Goal: Find specific page/section: Find specific page/section

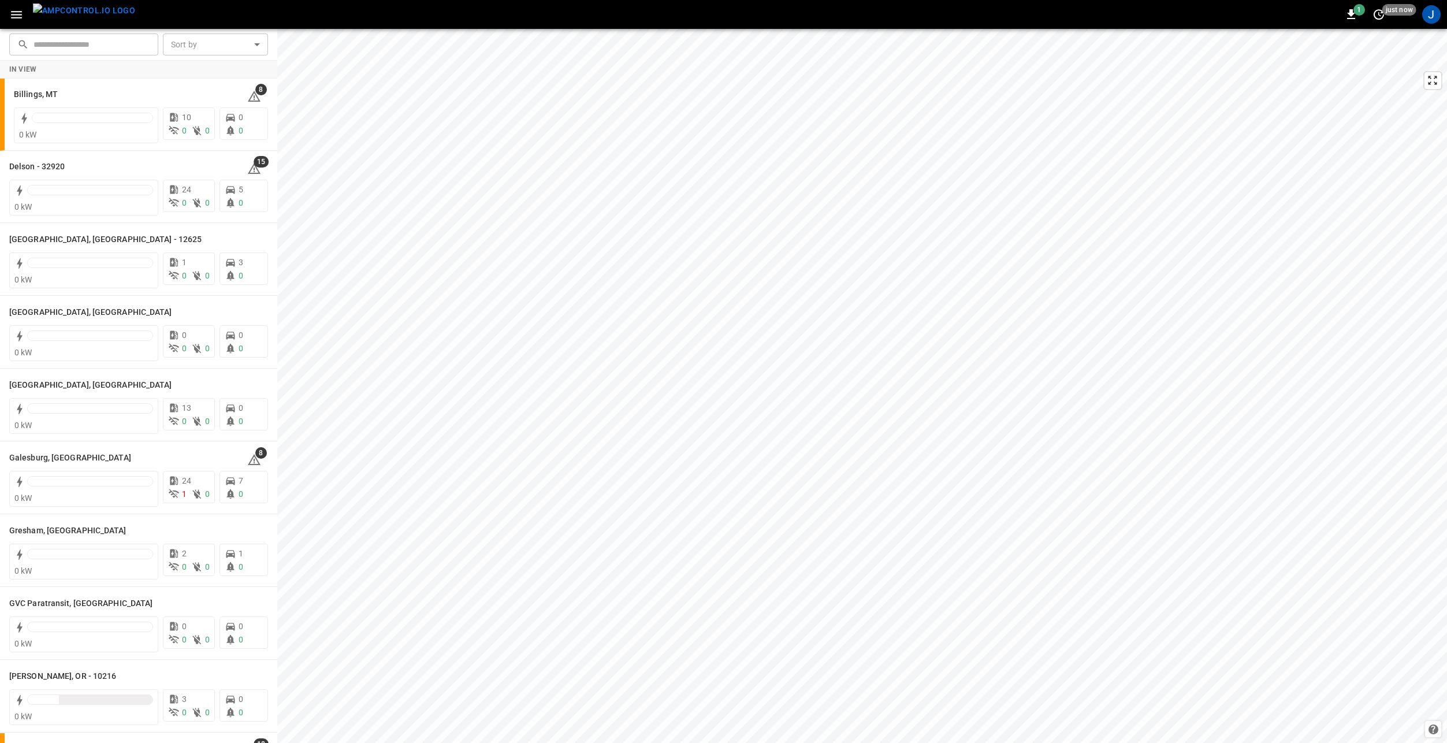
click at [16, 16] on icon "button" at bounding box center [16, 15] width 14 height 14
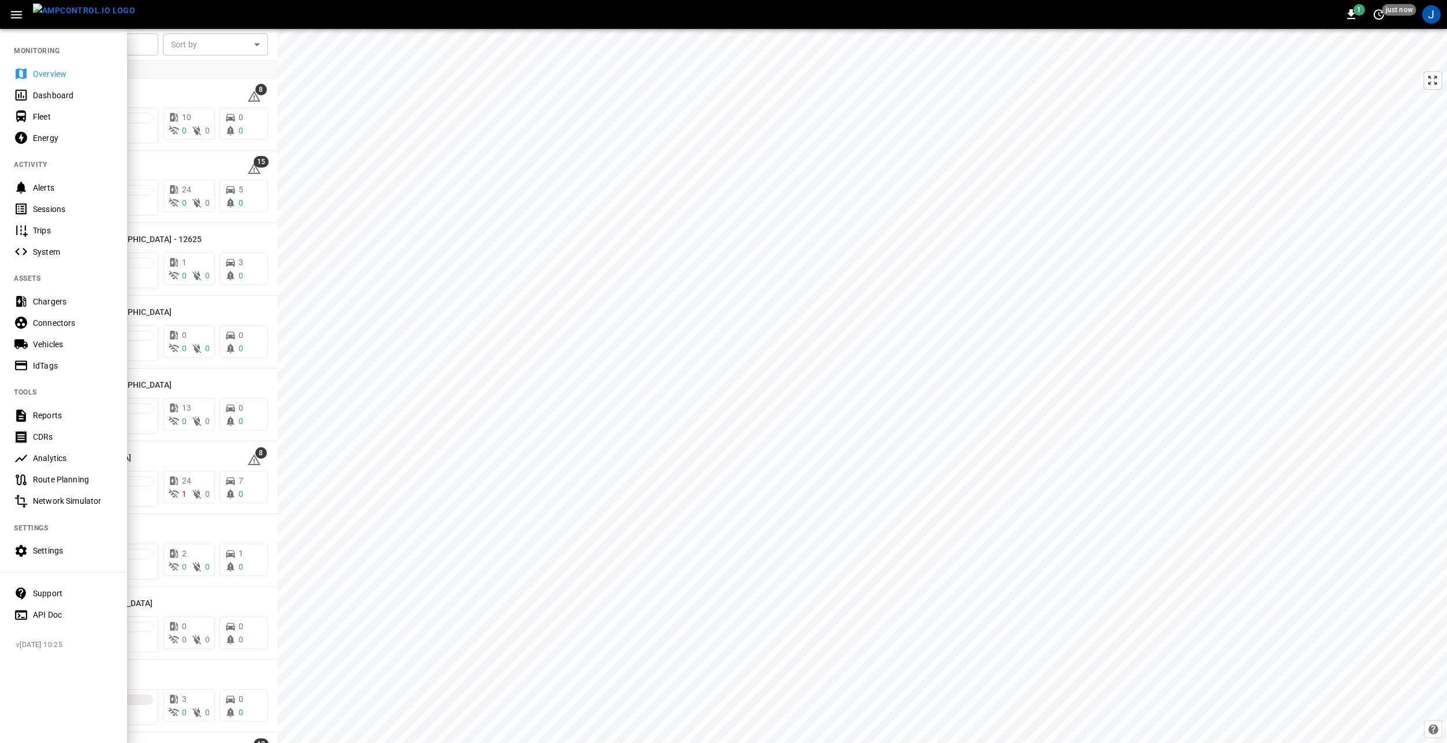
click at [61, 344] on div "Vehicles" at bounding box center [73, 345] width 80 height 12
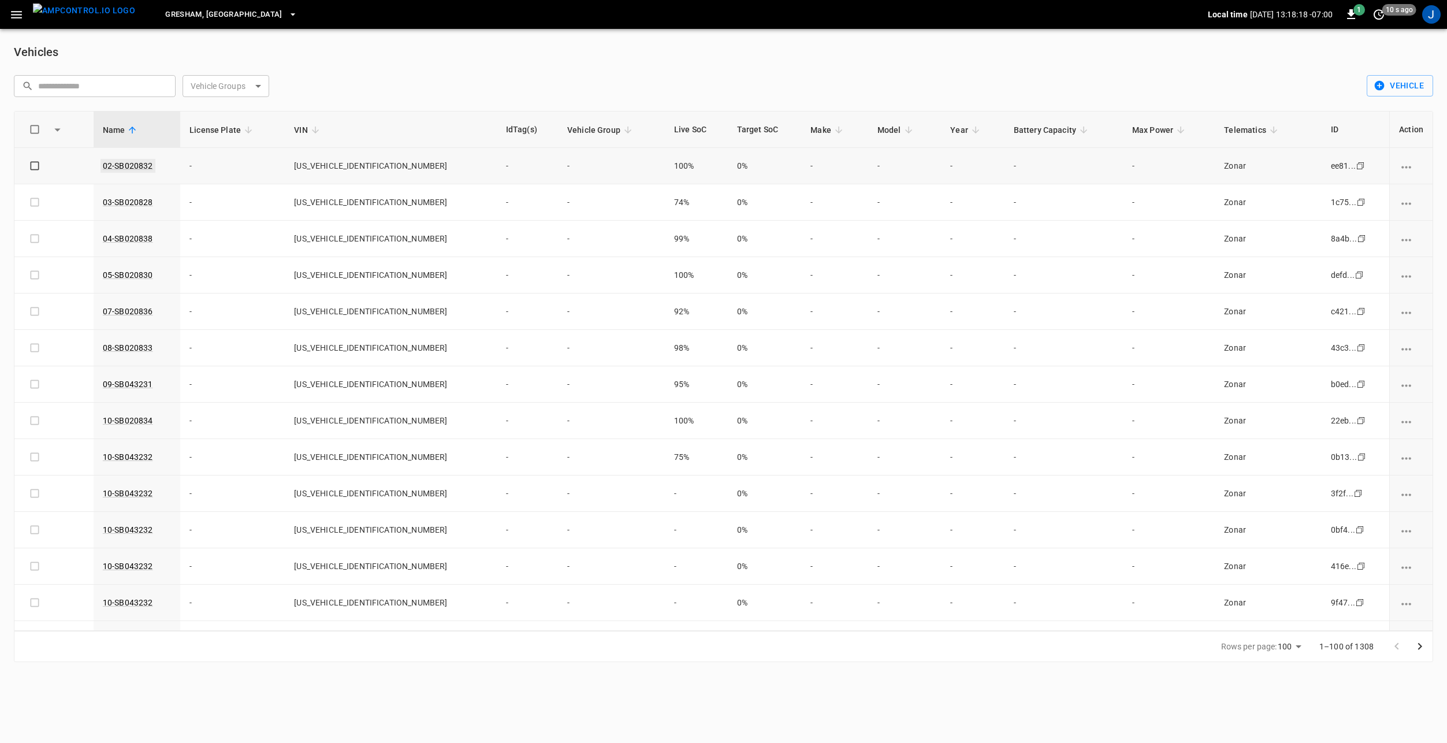
click at [129, 163] on link "02-SB020832" at bounding box center [128, 166] width 55 height 14
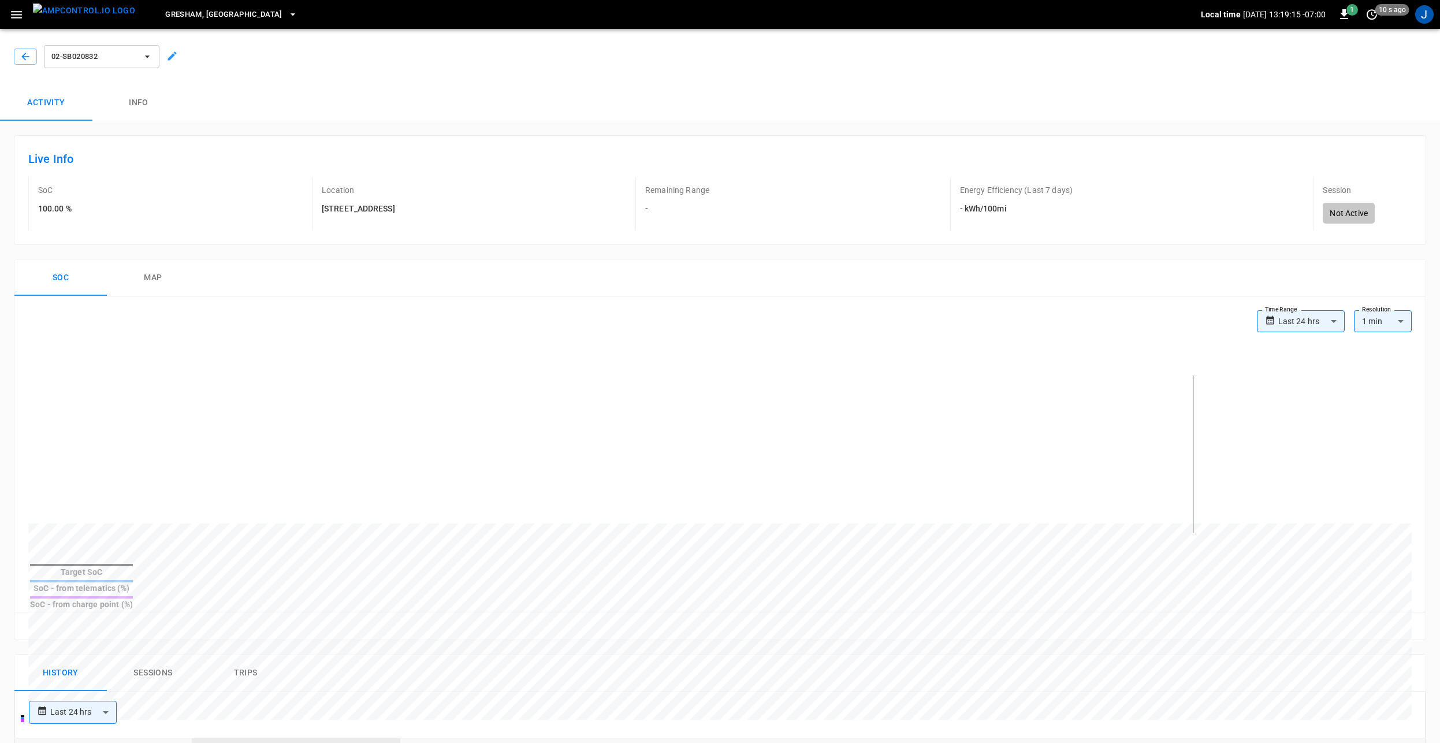
click at [485, 200] on div "SoC 100.00 % Location 305 Georgetown Road Remaining Range - Energy Efficiency (…" at bounding box center [720, 203] width 1384 height 53
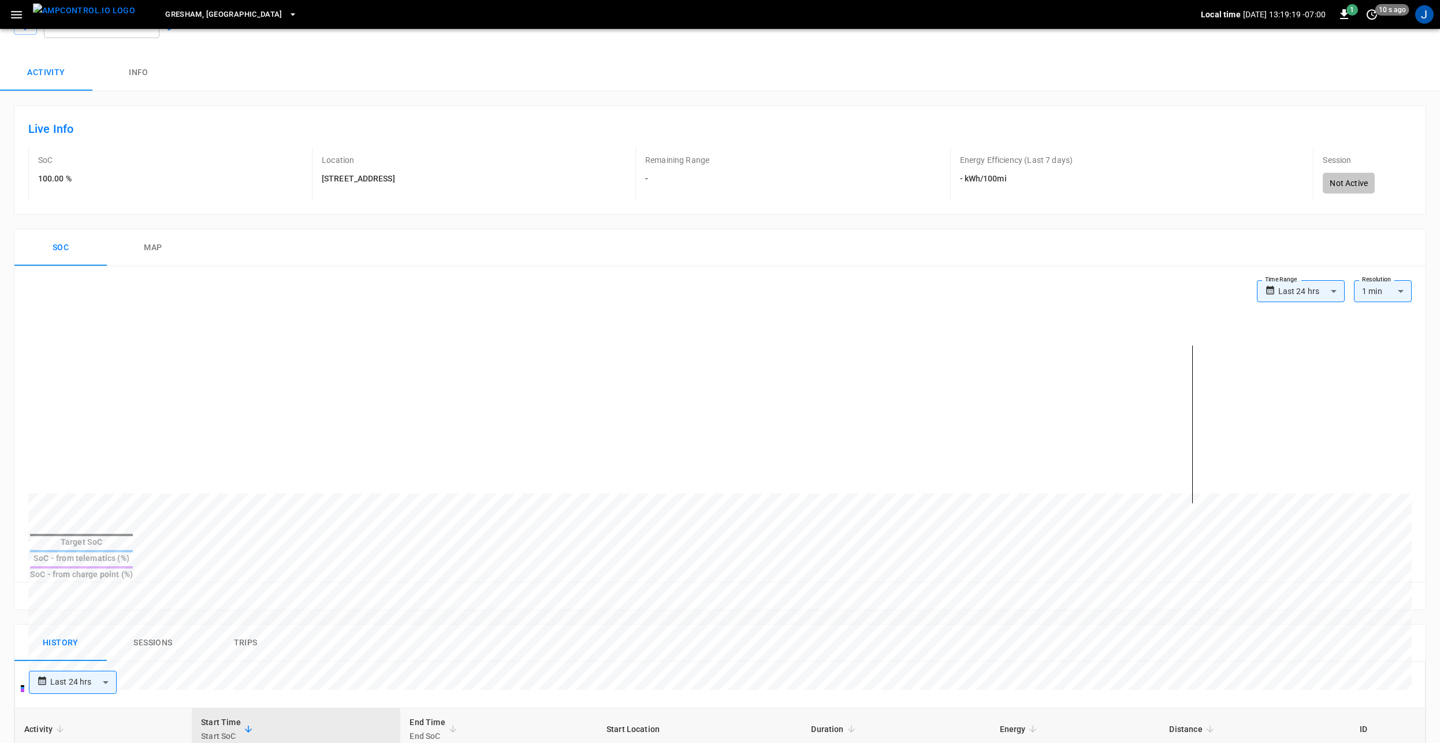
scroll to position [173, 0]
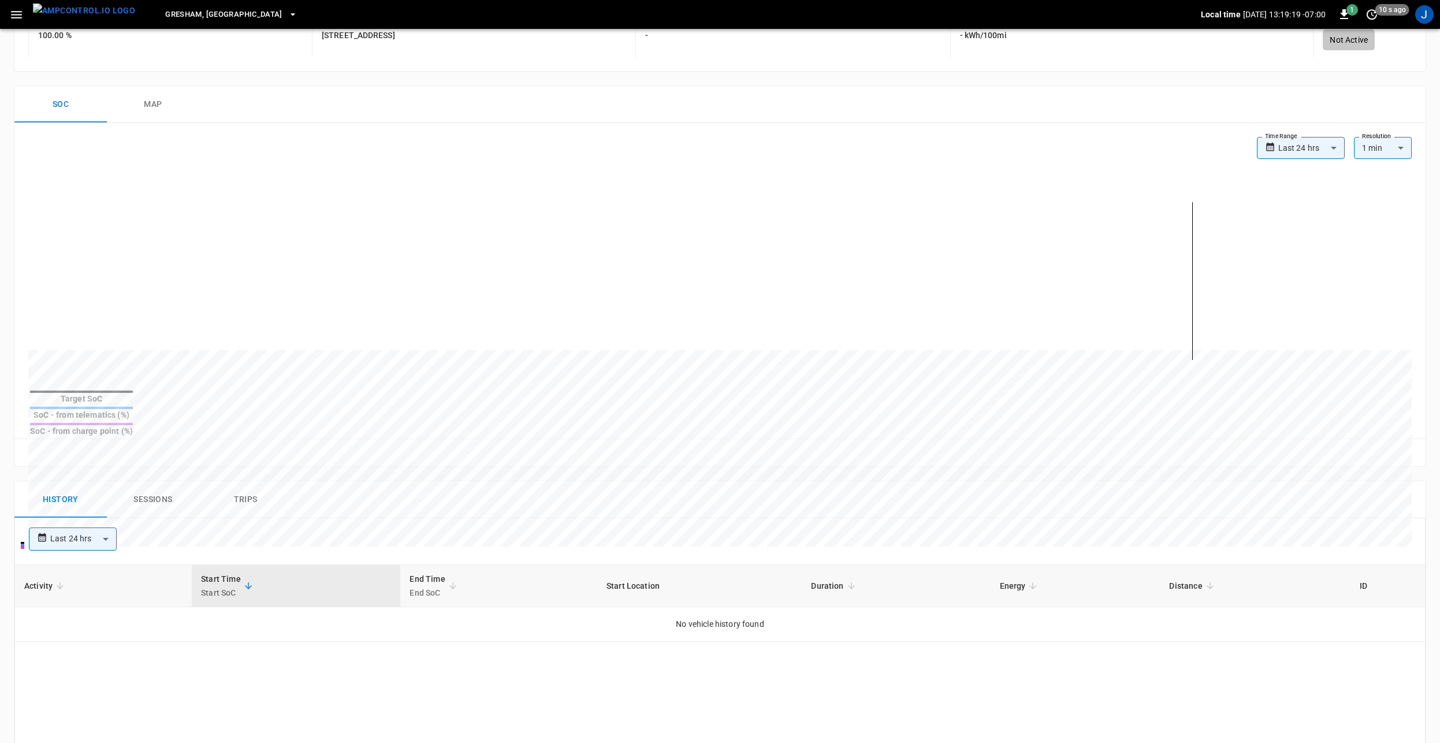
click at [247, 481] on button "Trips" at bounding box center [245, 499] width 92 height 37
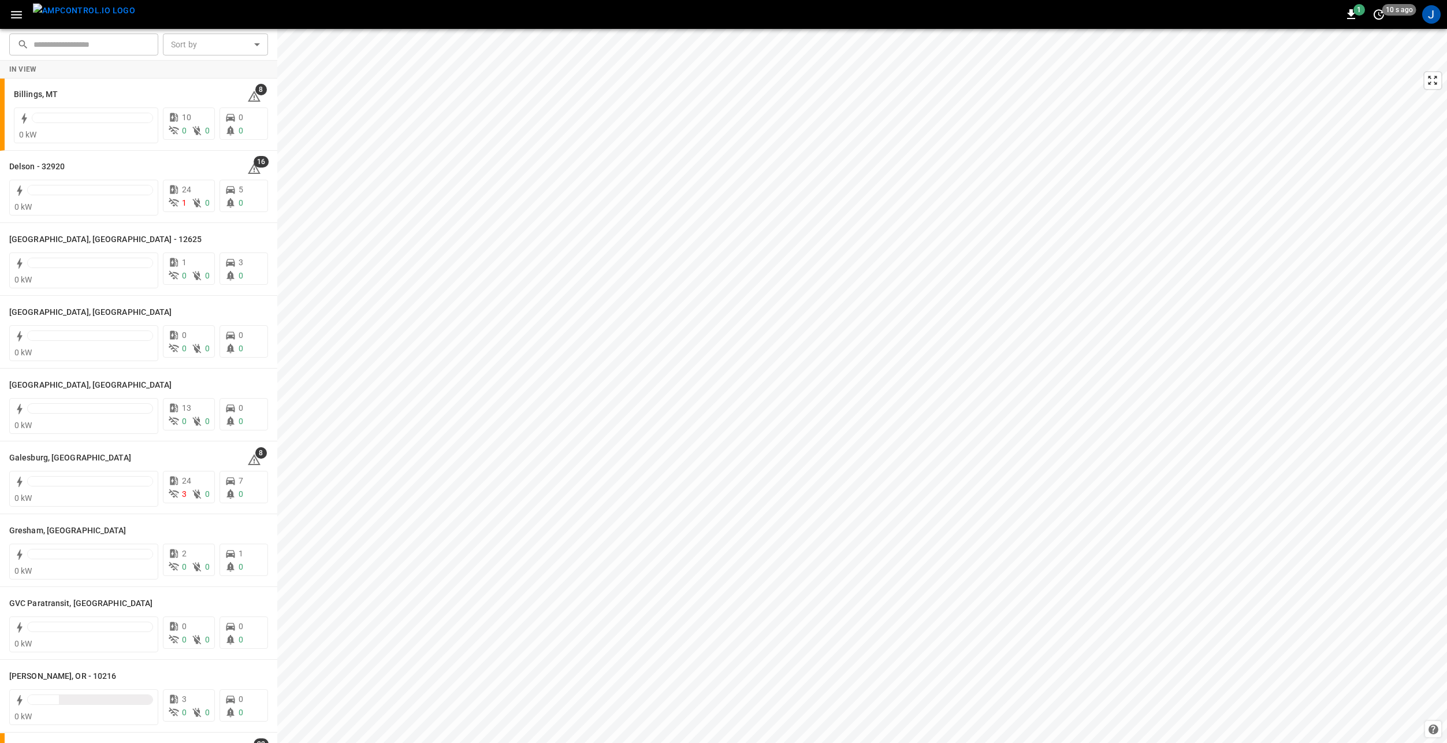
click at [13, 21] on button "button" at bounding box center [17, 14] width 24 height 21
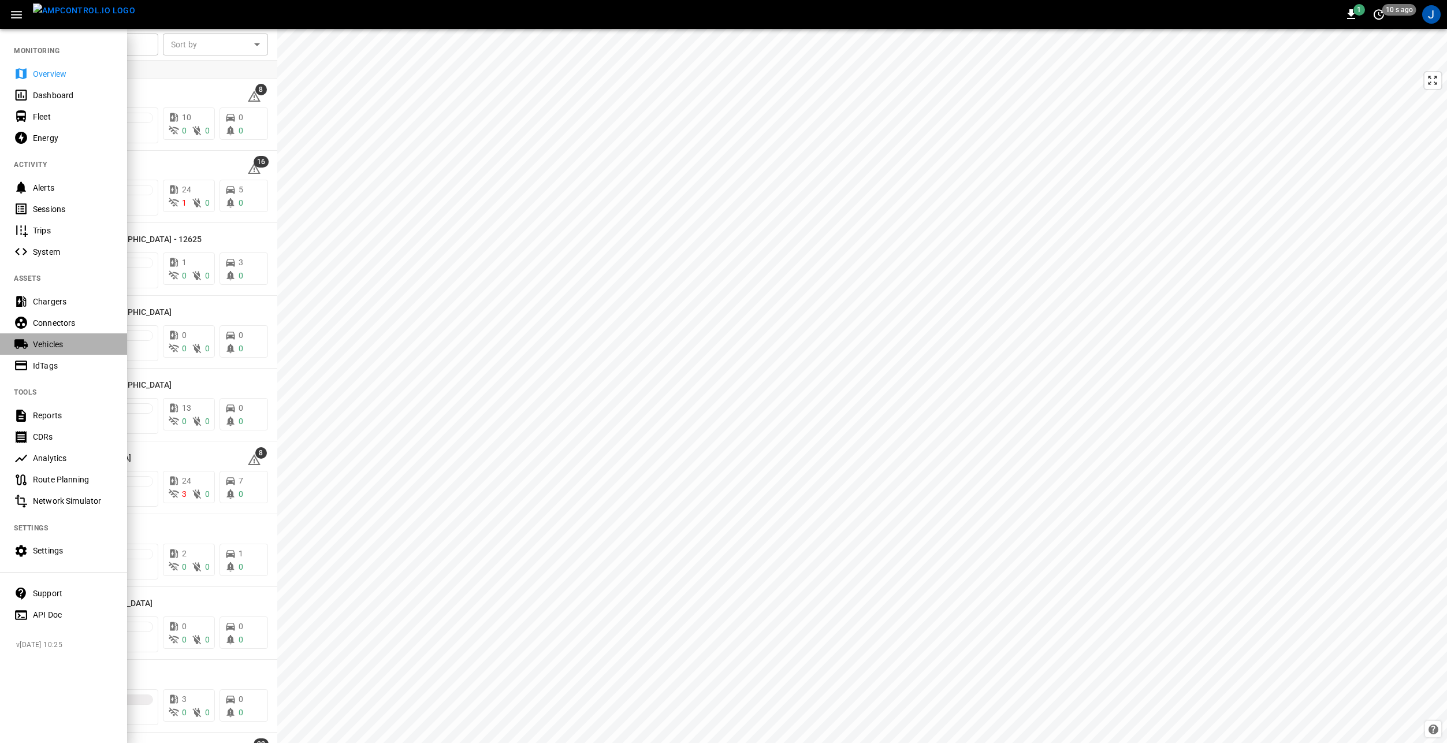
click at [63, 340] on div "Vehicles" at bounding box center [73, 345] width 80 height 12
